Goal: Task Accomplishment & Management: Manage account settings

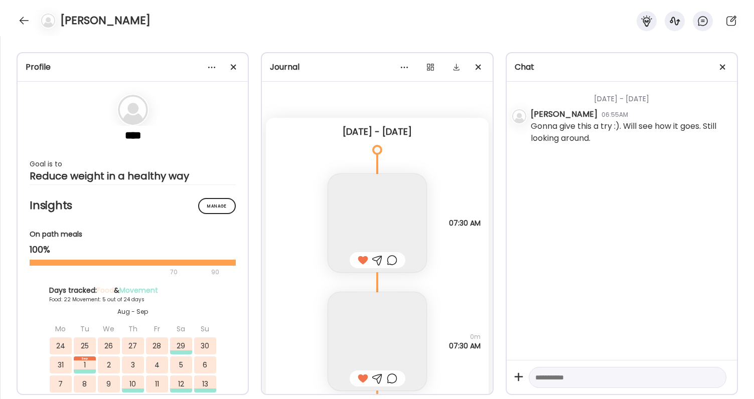
scroll to position [15199, 0]
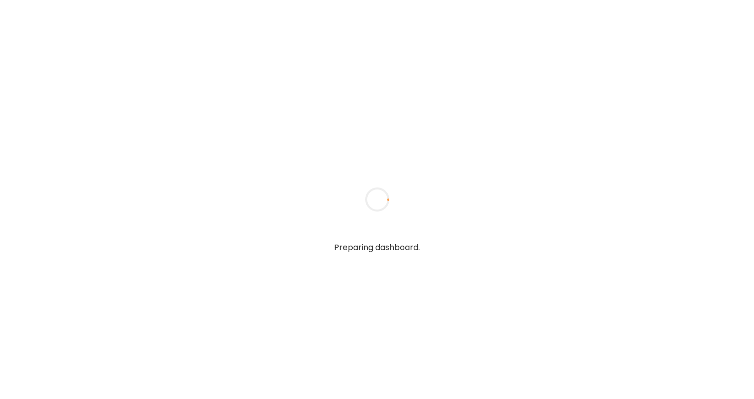
type textarea "**********"
type input "**********"
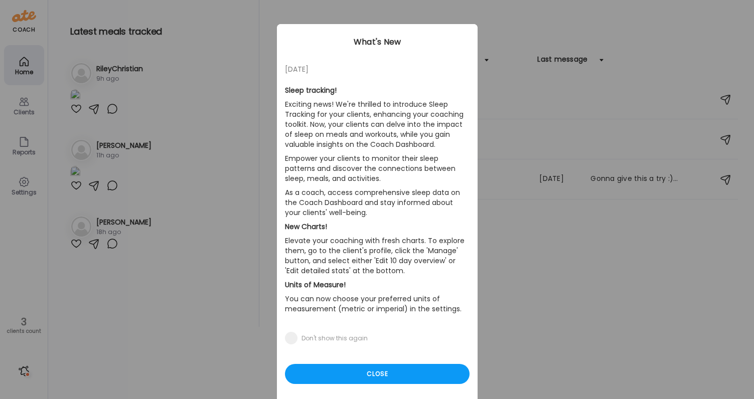
click at [168, 107] on div "Ate Coach Dashboard Wahoo! It’s official Take a moment to set up your Coach Pro…" at bounding box center [377, 199] width 754 height 399
click at [354, 376] on div "Close" at bounding box center [377, 374] width 185 height 20
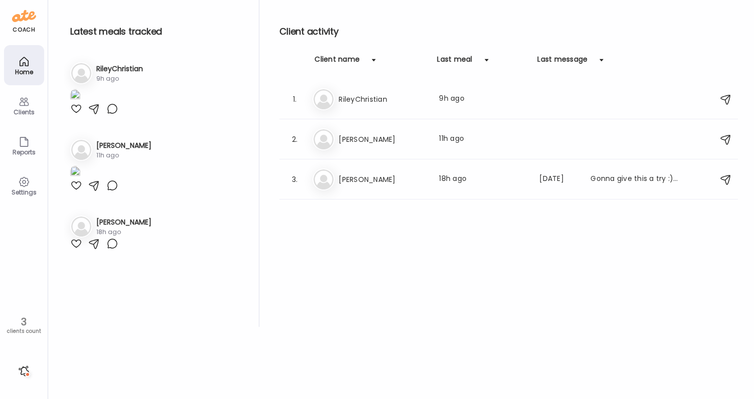
scroll to position [163, 0]
click at [379, 131] on div "Me Megan Last meal: 11h ago" at bounding box center [510, 139] width 395 height 22
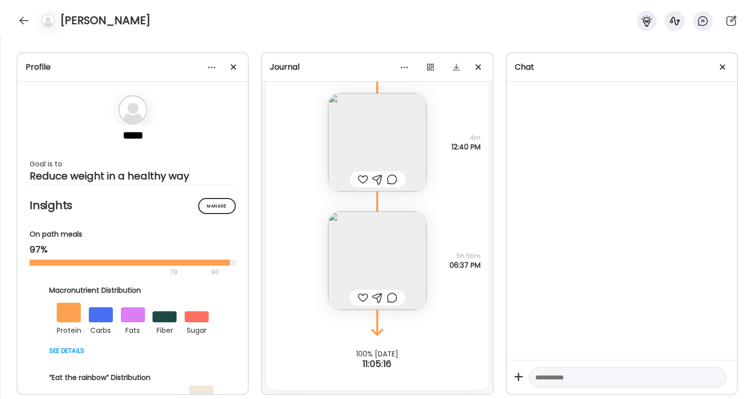
scroll to position [28985, 0]
click at [28, 17] on div at bounding box center [24, 21] width 16 height 16
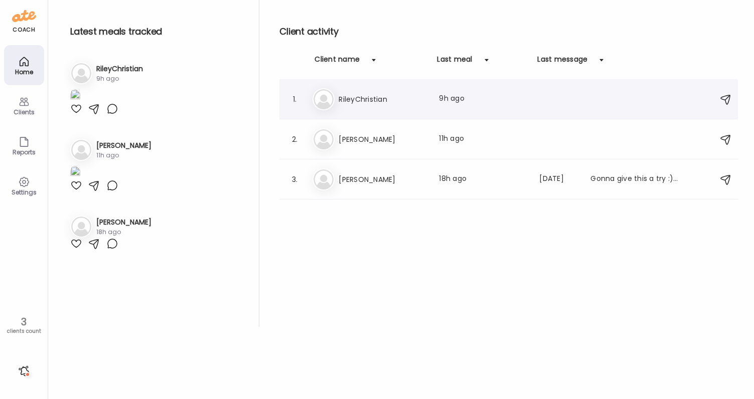
click at [400, 101] on h3 "RileyChristian" at bounding box center [383, 99] width 88 height 12
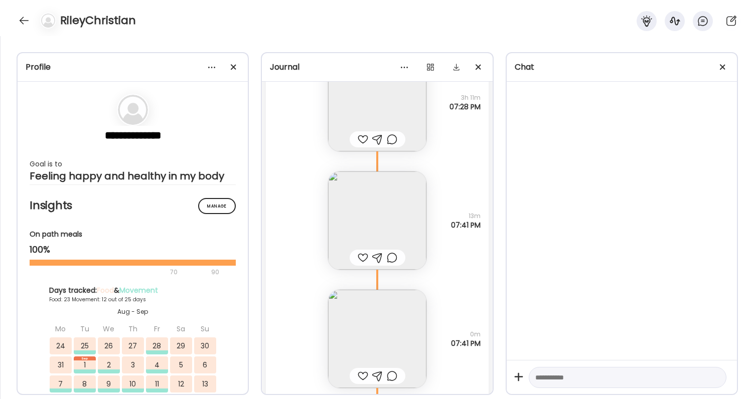
scroll to position [43243, 0]
click at [380, 226] on img at bounding box center [377, 227] width 98 height 98
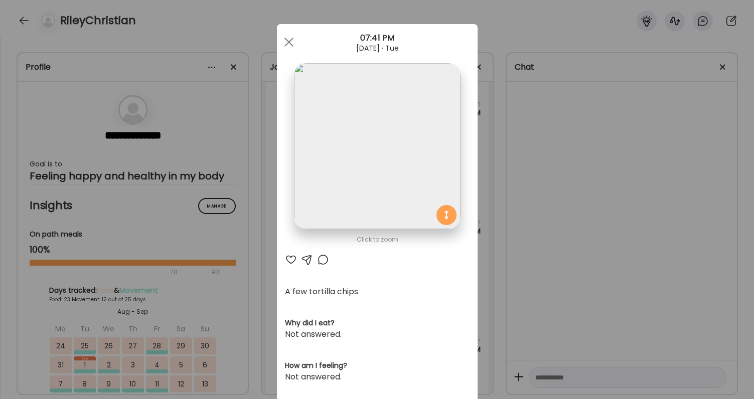
click at [578, 240] on div "Ate Coach Dashboard Wahoo! It’s official Take a moment to set up your Coach Pro…" at bounding box center [377, 199] width 754 height 399
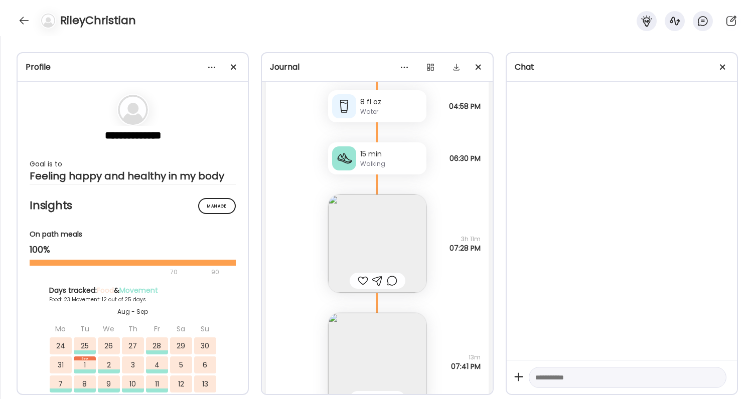
scroll to position [43104, 0]
click at [379, 226] on img at bounding box center [377, 247] width 98 height 98
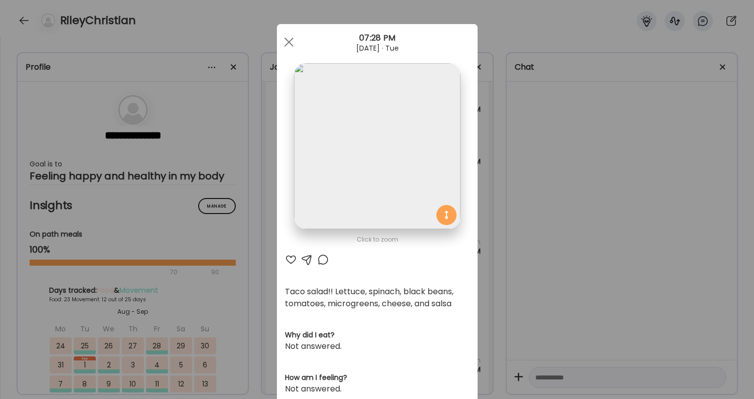
click at [553, 201] on div "Ate Coach Dashboard Wahoo! It’s official Take a moment to set up your Coach Pro…" at bounding box center [377, 199] width 754 height 399
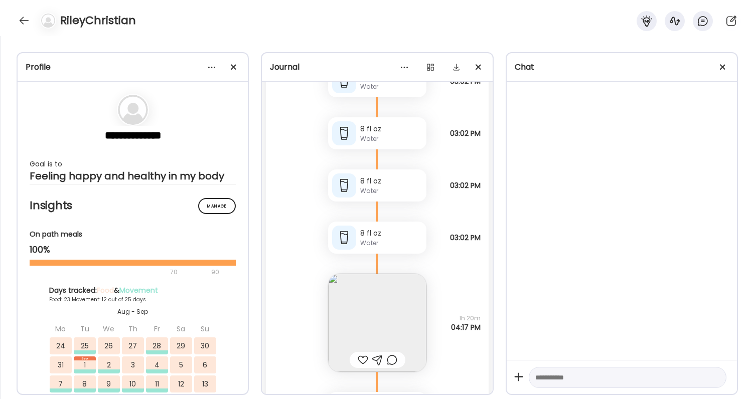
scroll to position [42759, 0]
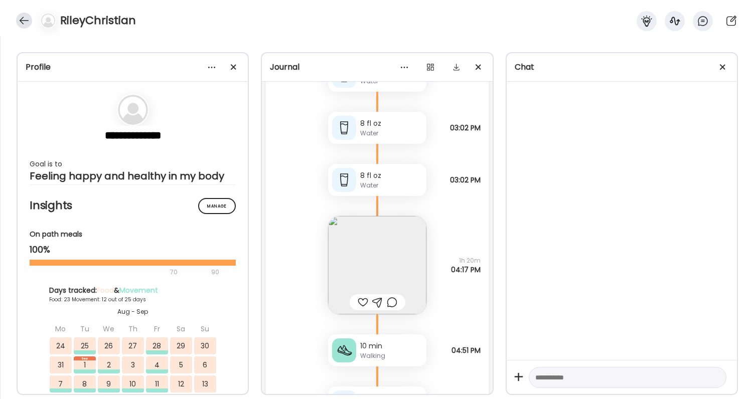
click at [24, 22] on div at bounding box center [24, 21] width 16 height 16
